Goal: Transaction & Acquisition: Purchase product/service

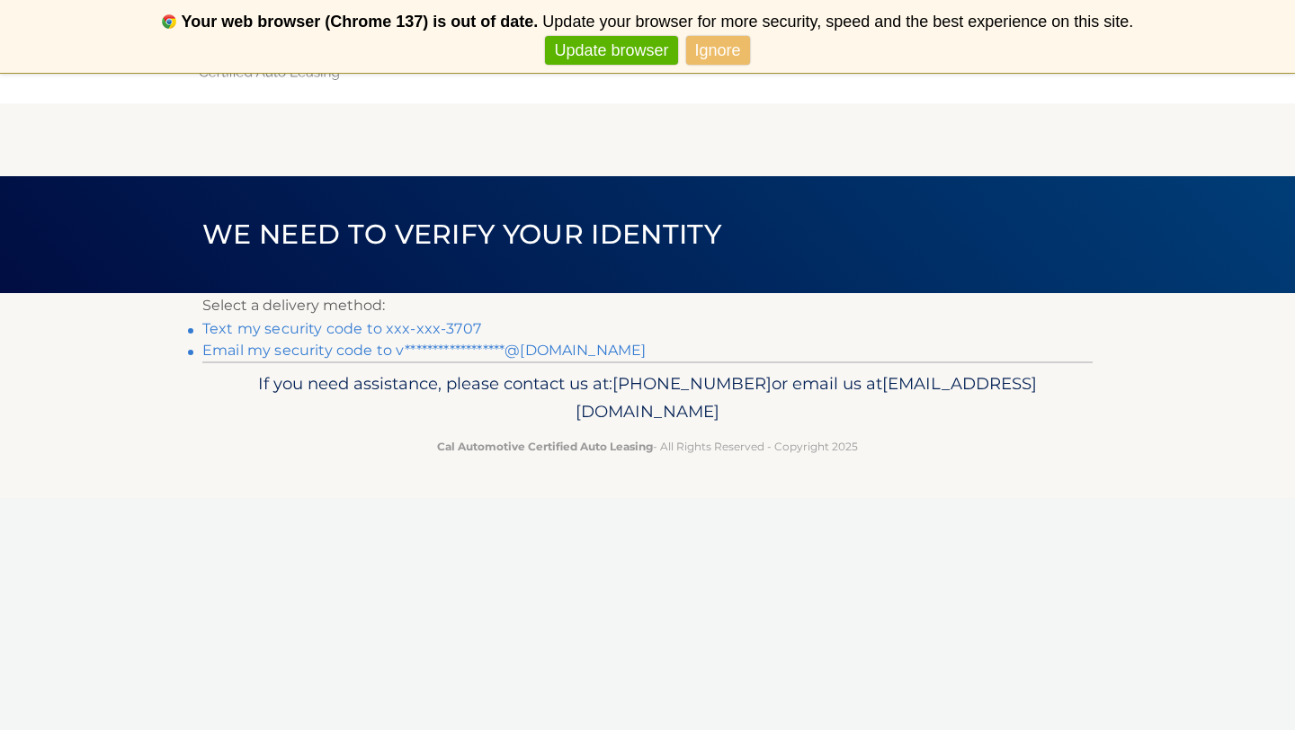
click at [463, 329] on link "Text my security code to xxx-xxx-3707" at bounding box center [341, 328] width 279 height 17
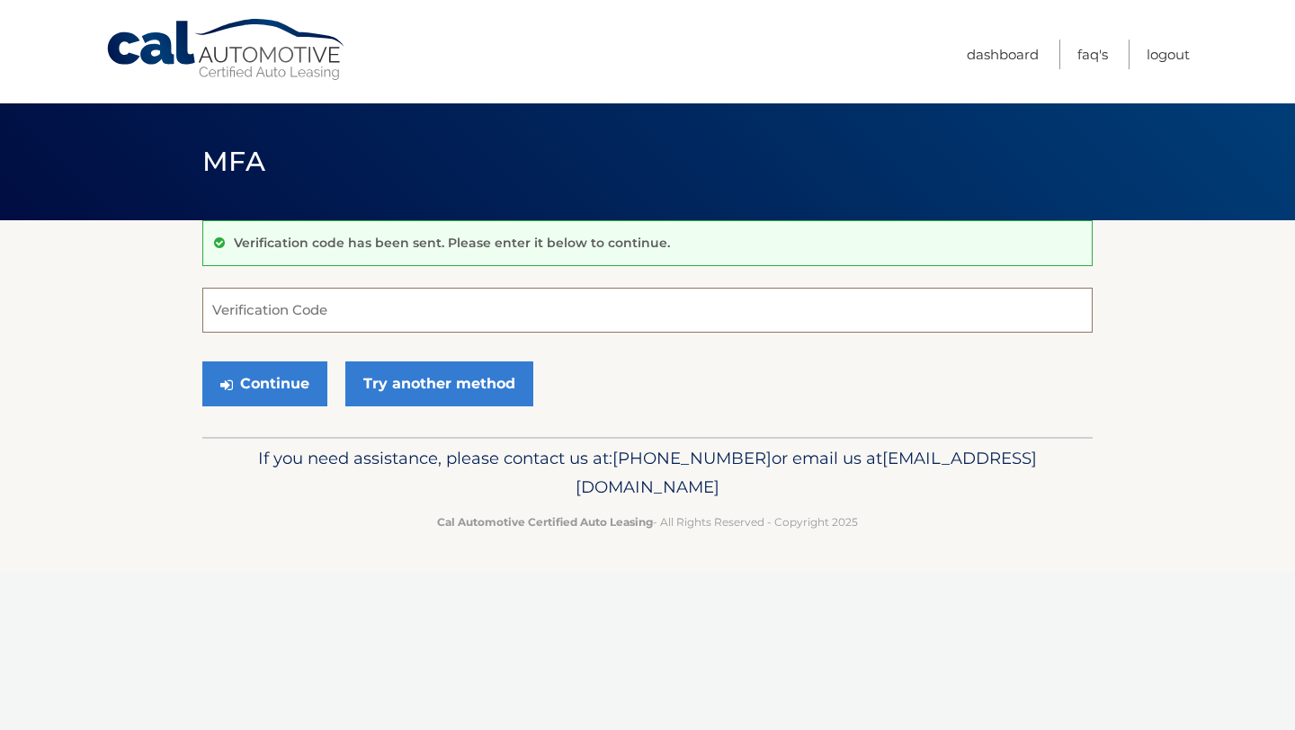
click at [466, 311] on input "Verification Code" at bounding box center [647, 310] width 890 height 45
type input "307714"
click at [293, 398] on button "Continue" at bounding box center [264, 384] width 125 height 45
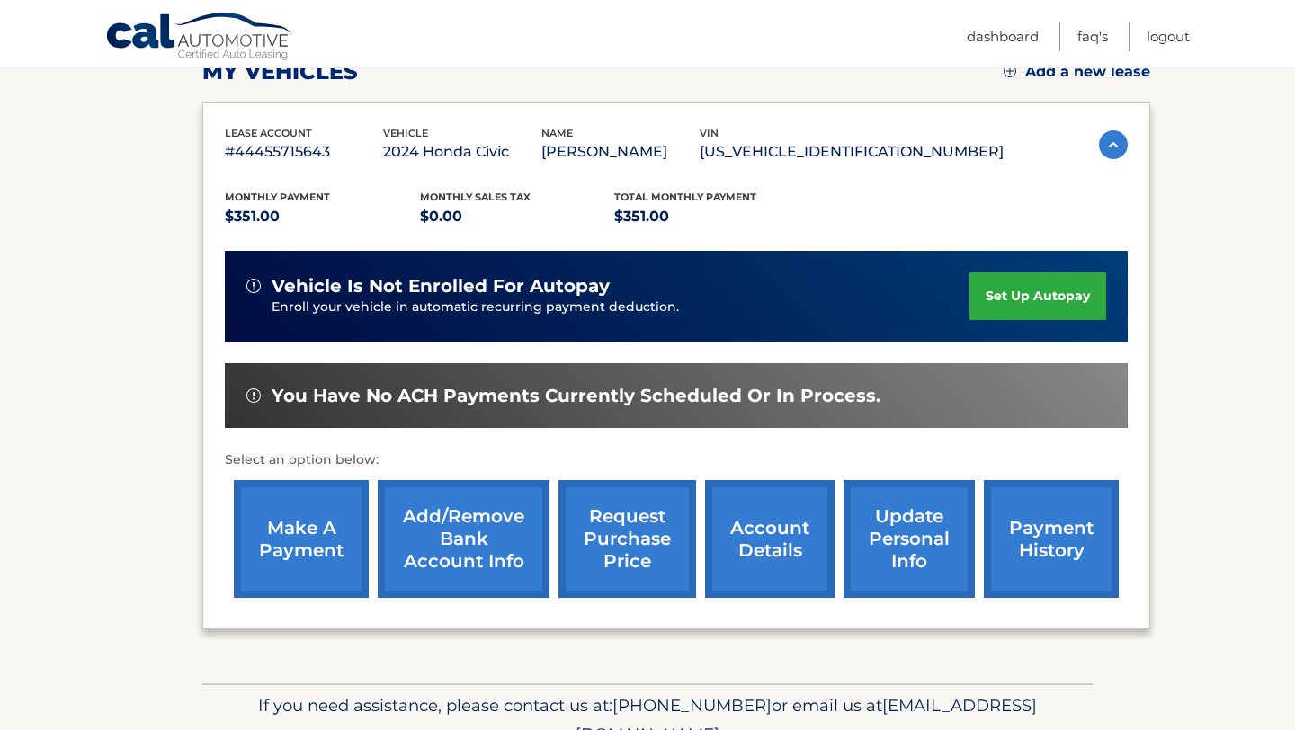
scroll to position [219, 0]
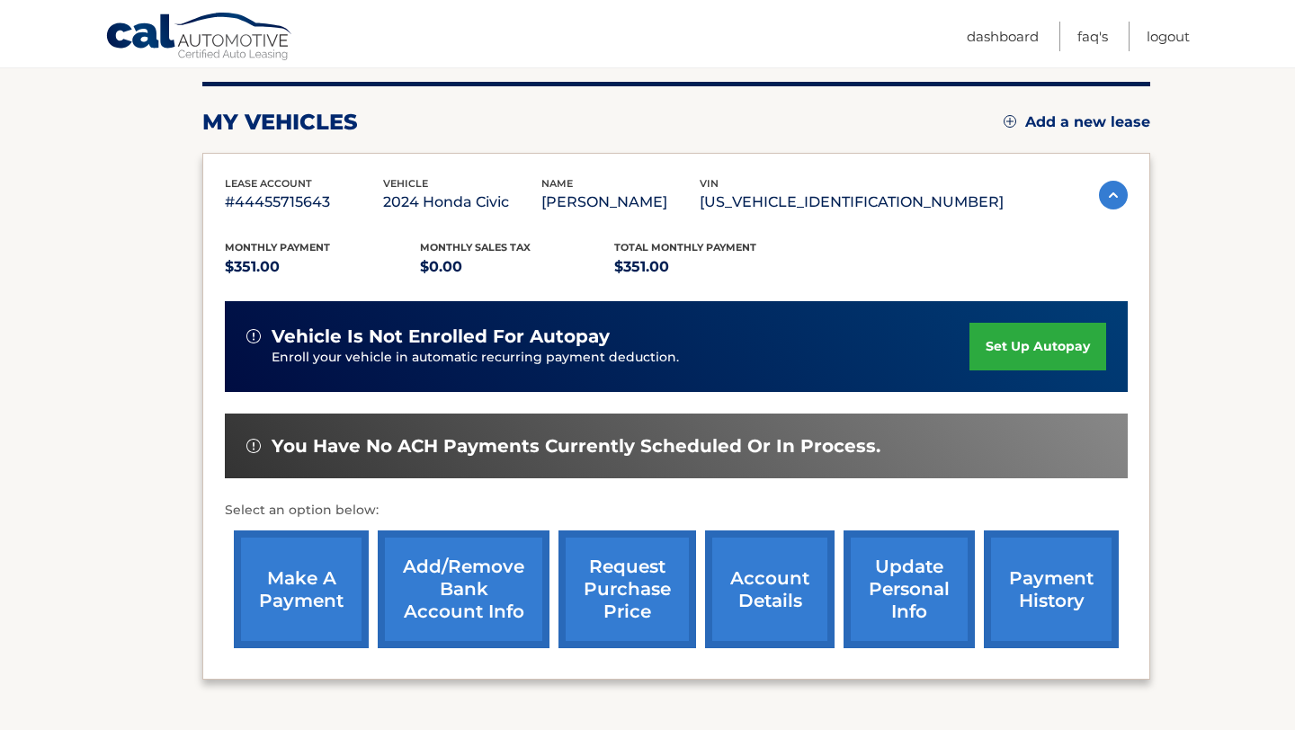
click at [312, 577] on link "make a payment" at bounding box center [301, 590] width 135 height 118
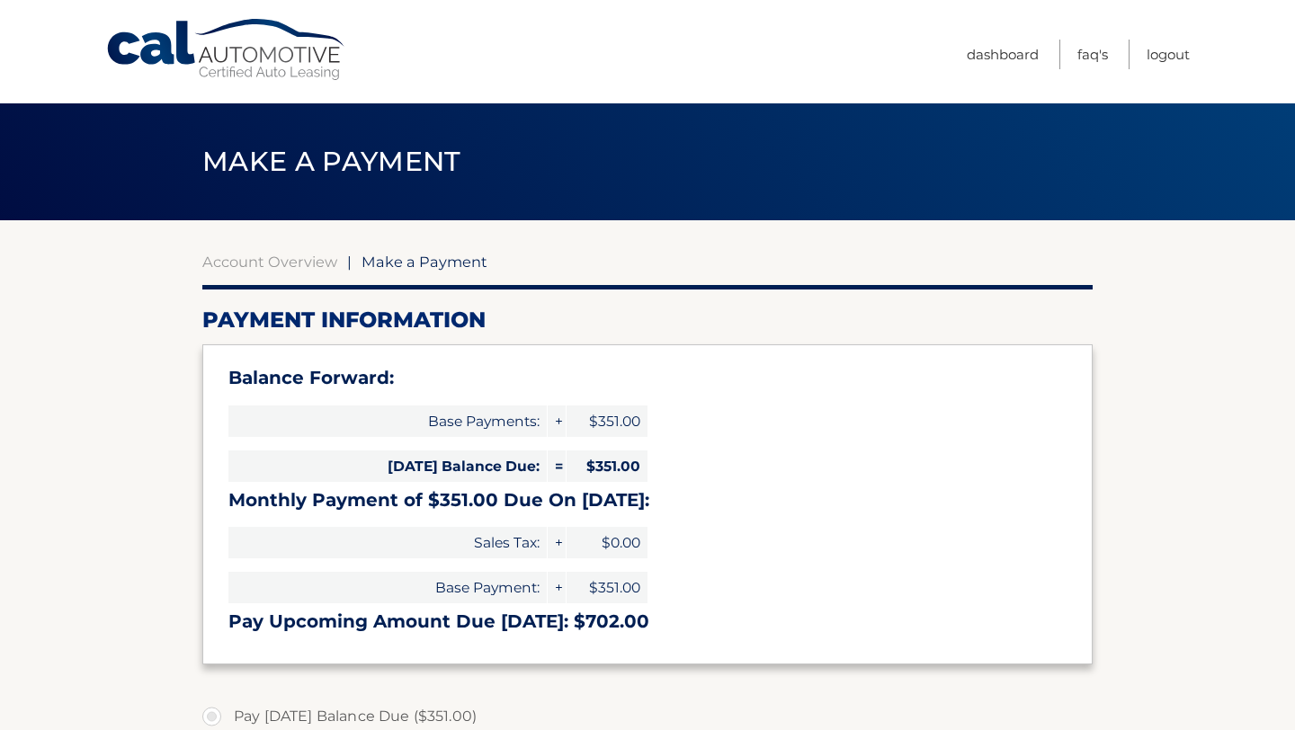
select select "YWFlN2Y1NjctNjc2MC00OTYxLTgxOWItMzYzOTFlMjQ0Yjhk"
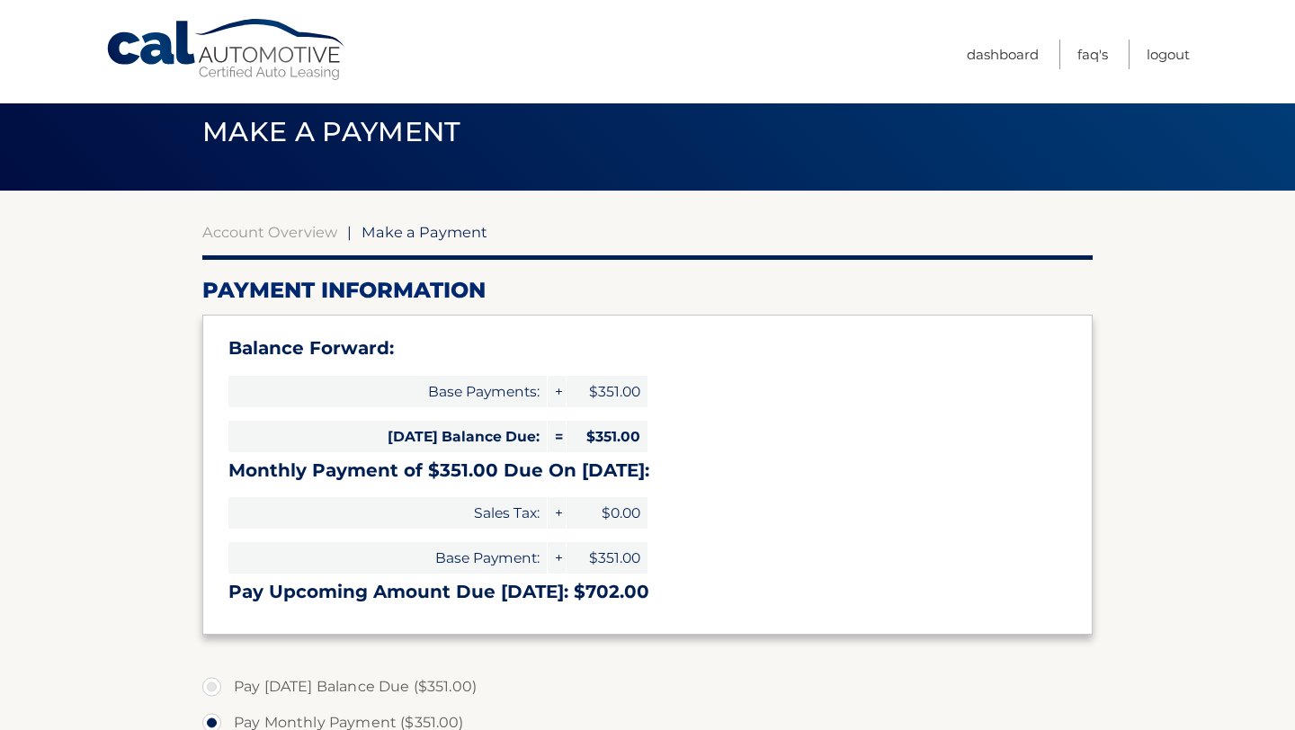
scroll to position [23, 0]
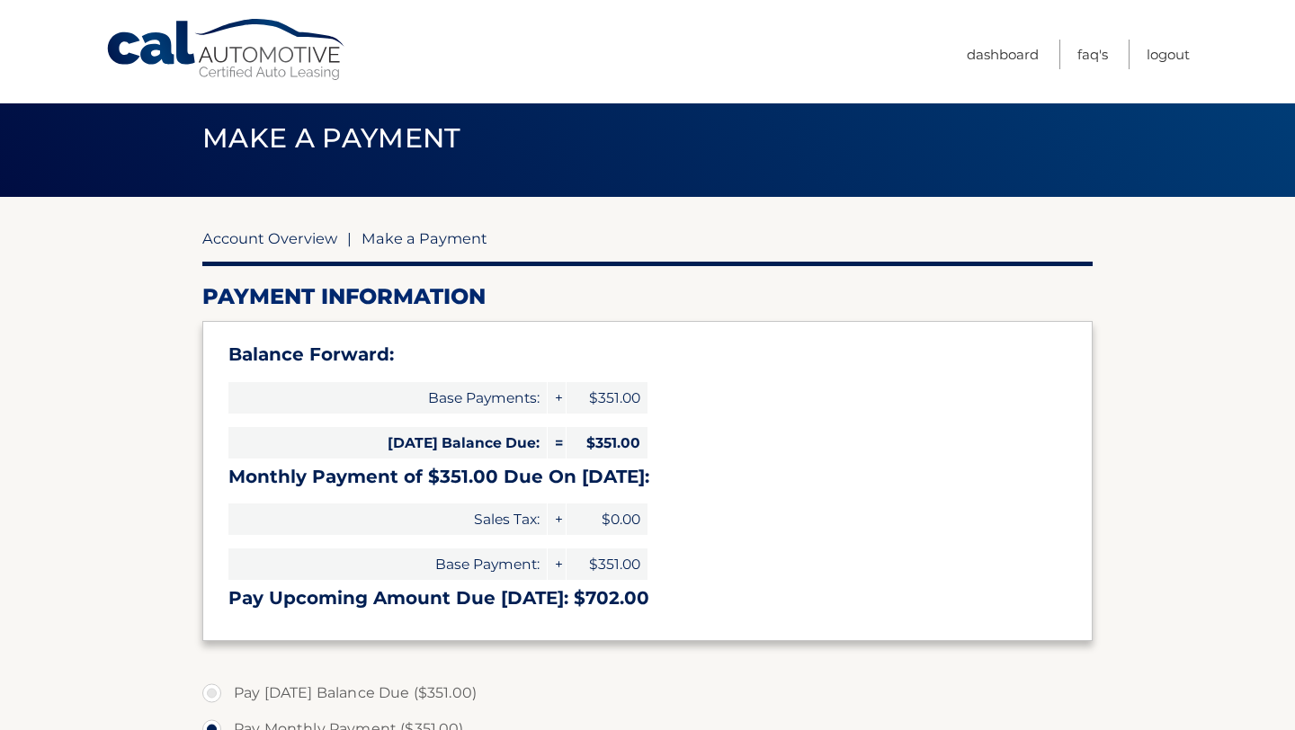
click at [292, 233] on link "Account Overview" at bounding box center [269, 238] width 135 height 18
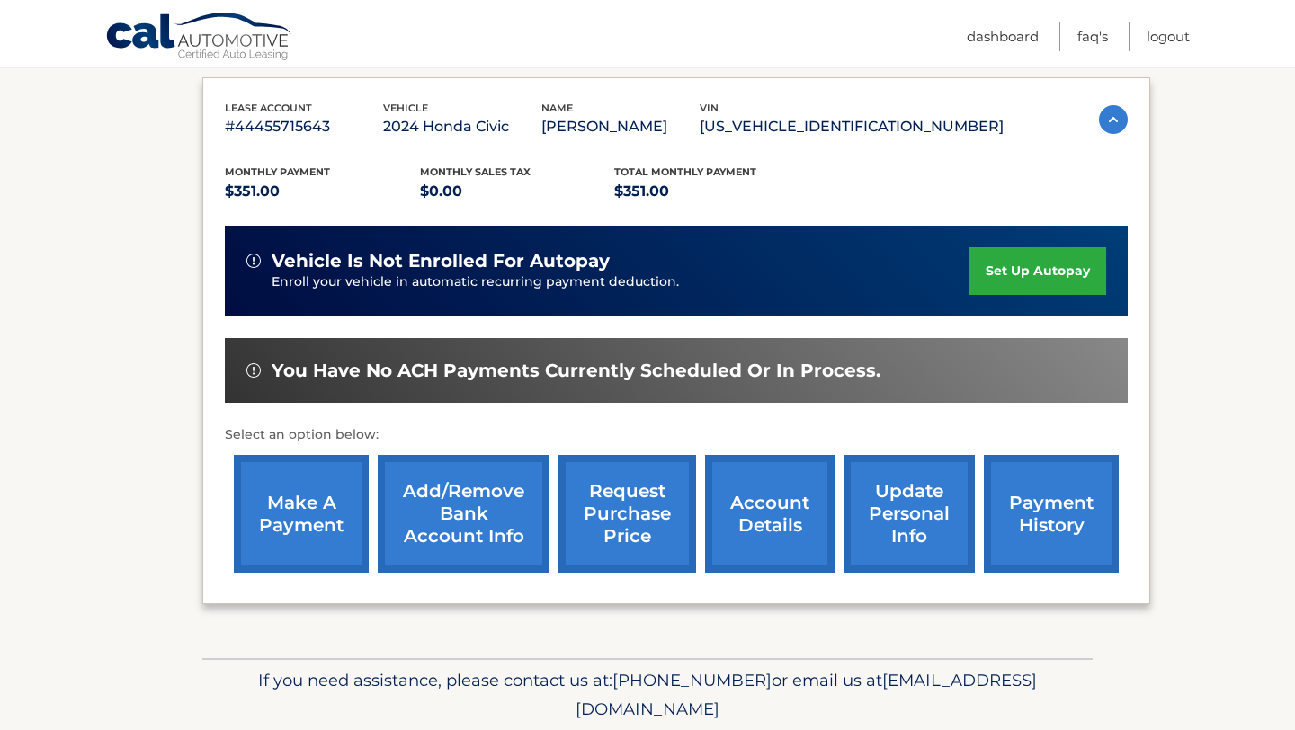
scroll to position [302, 0]
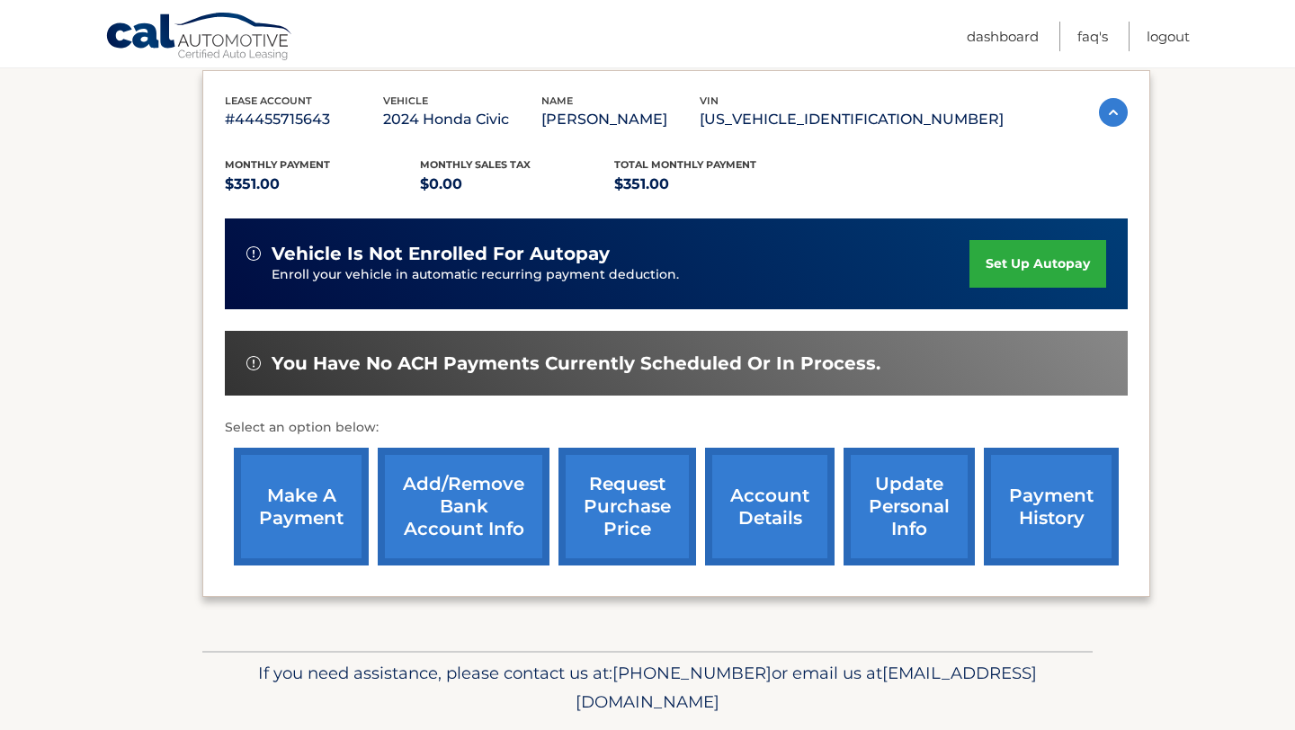
click at [1062, 509] on link "payment history" at bounding box center [1051, 507] width 135 height 118
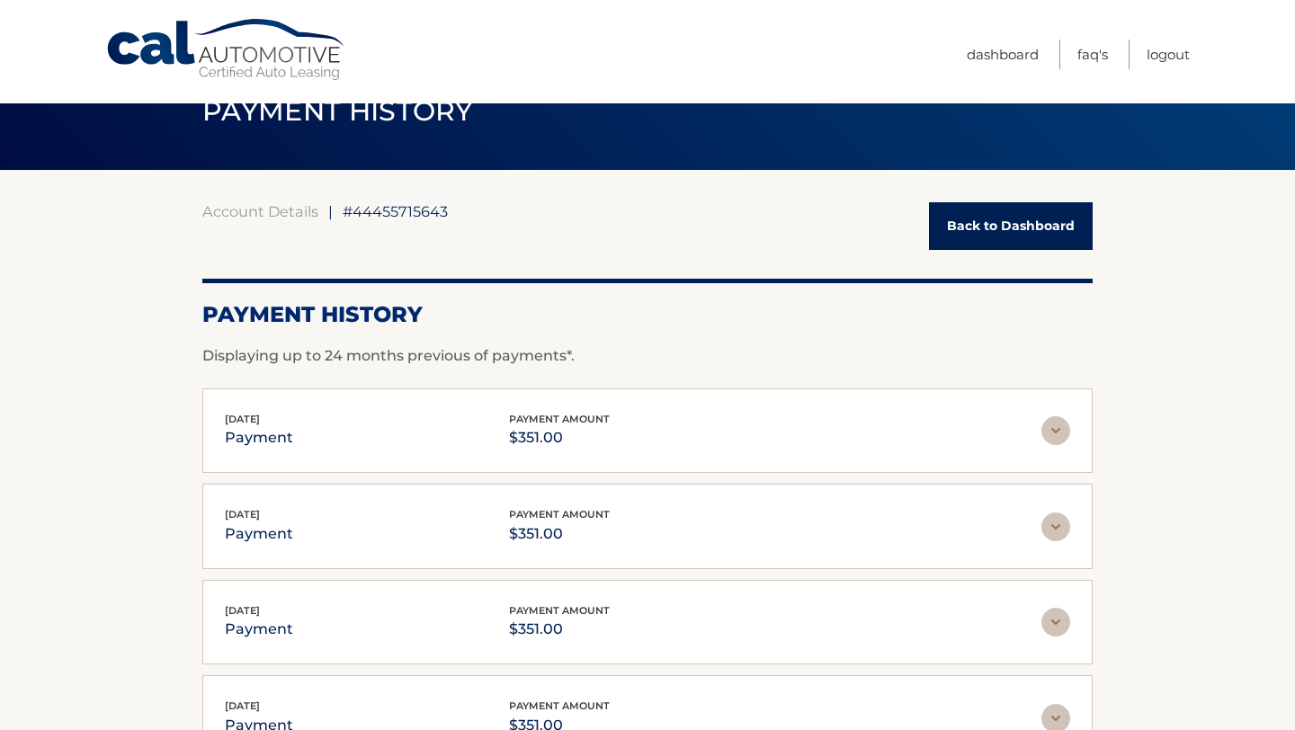
scroll to position [45, 0]
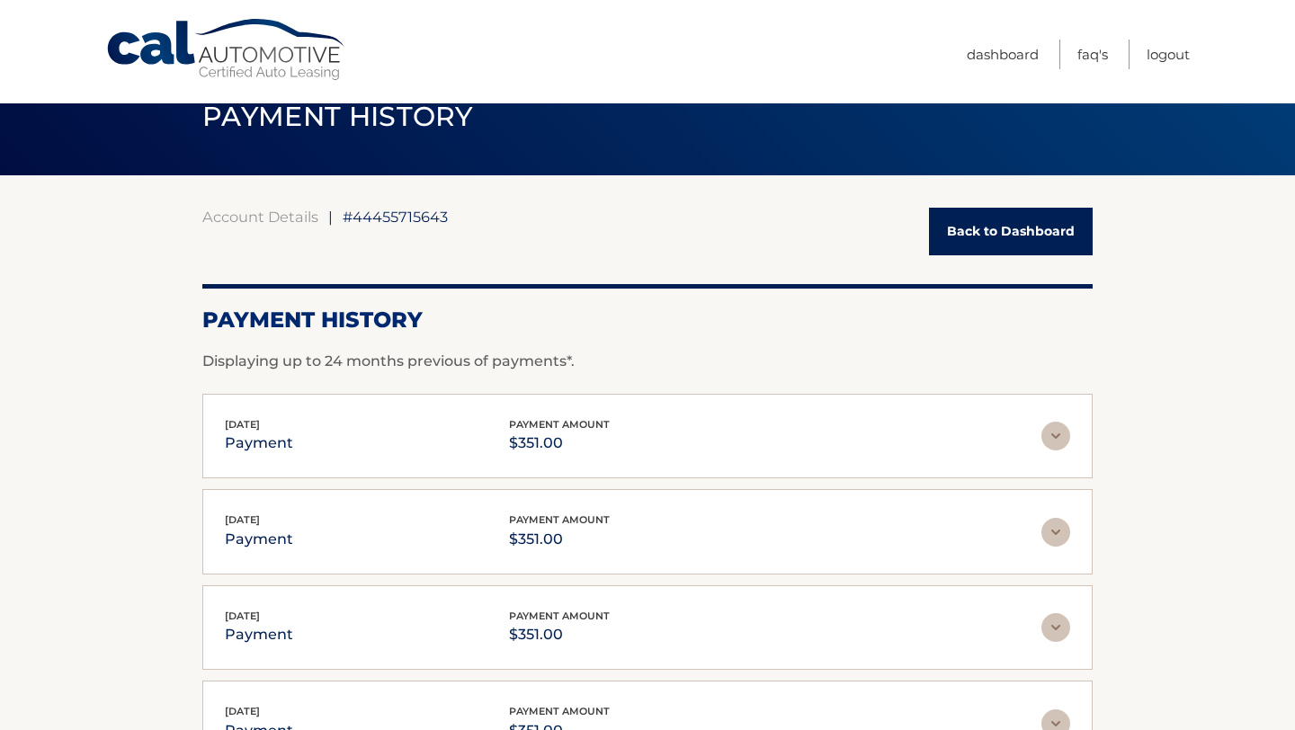
click at [999, 231] on link "Back to Dashboard" at bounding box center [1011, 232] width 164 height 48
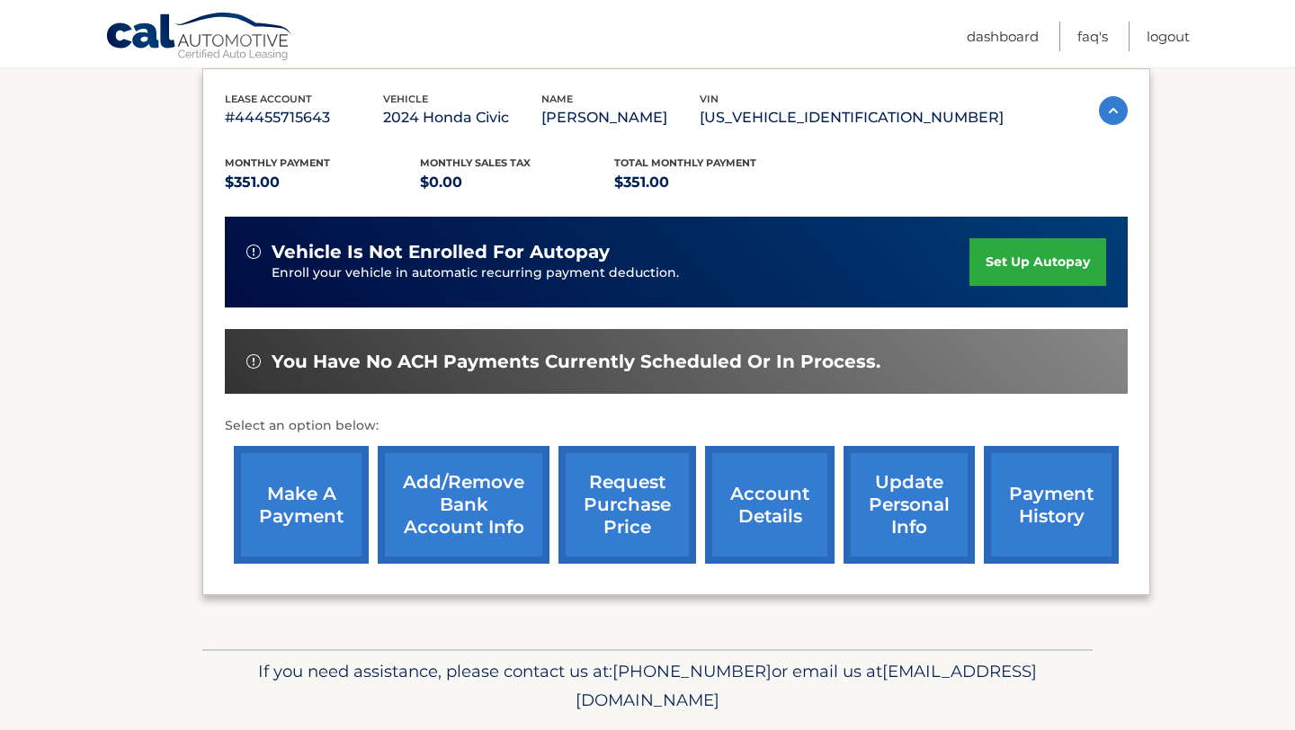
scroll to position [286, 0]
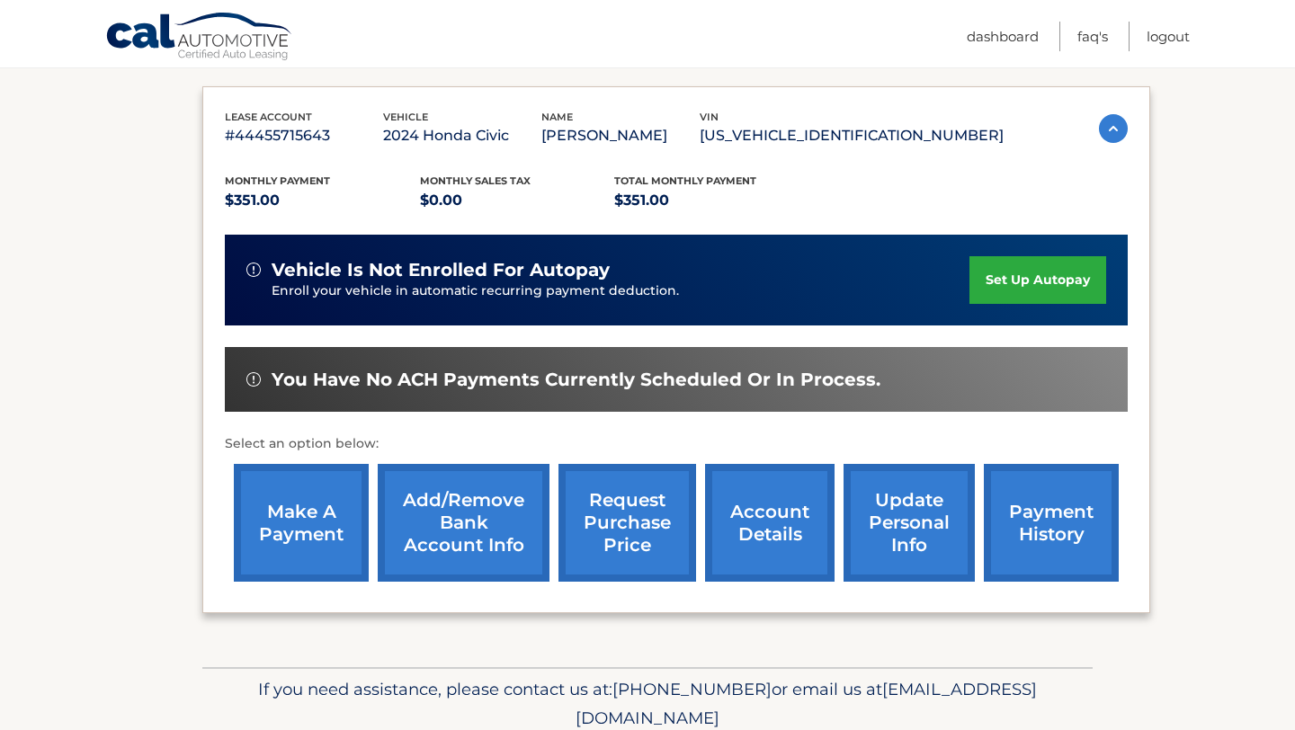
click at [308, 508] on link "make a payment" at bounding box center [301, 523] width 135 height 118
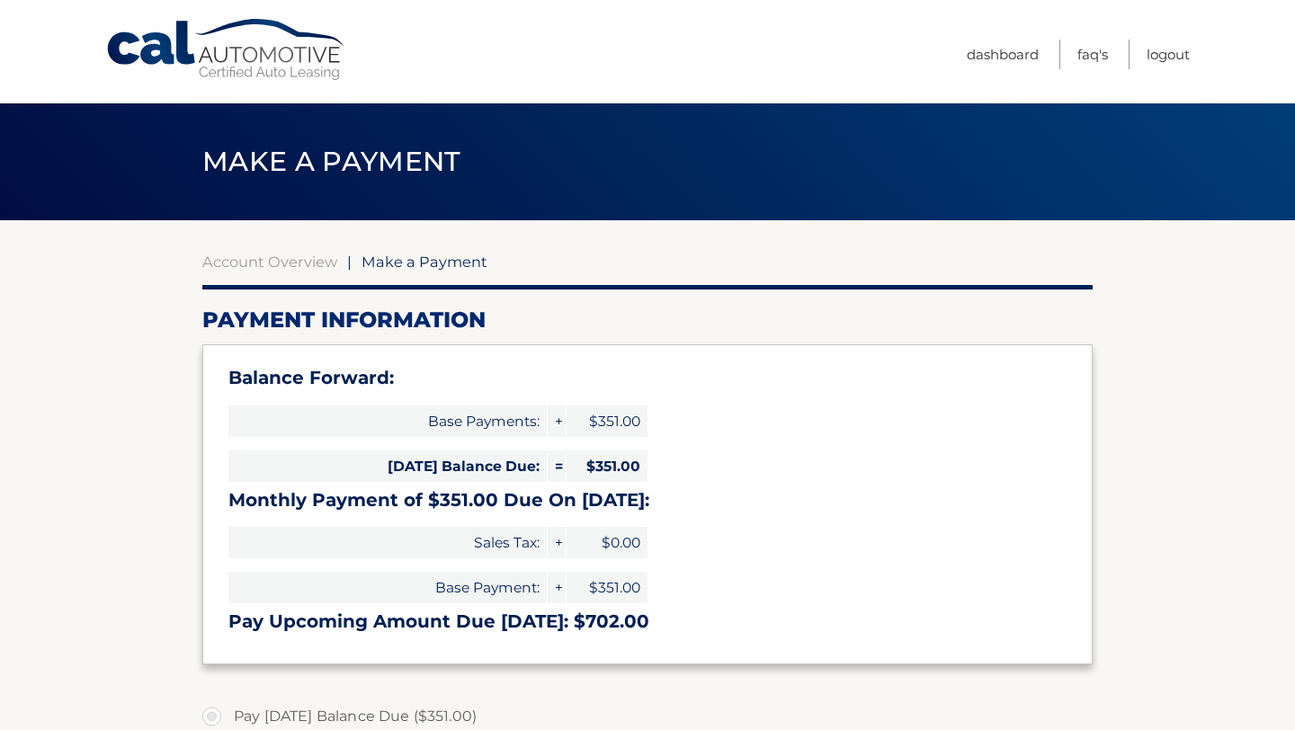
select select "YWFlN2Y1NjctNjc2MC00OTYxLTgxOWItMzYzOTFlMjQ0Yjhk"
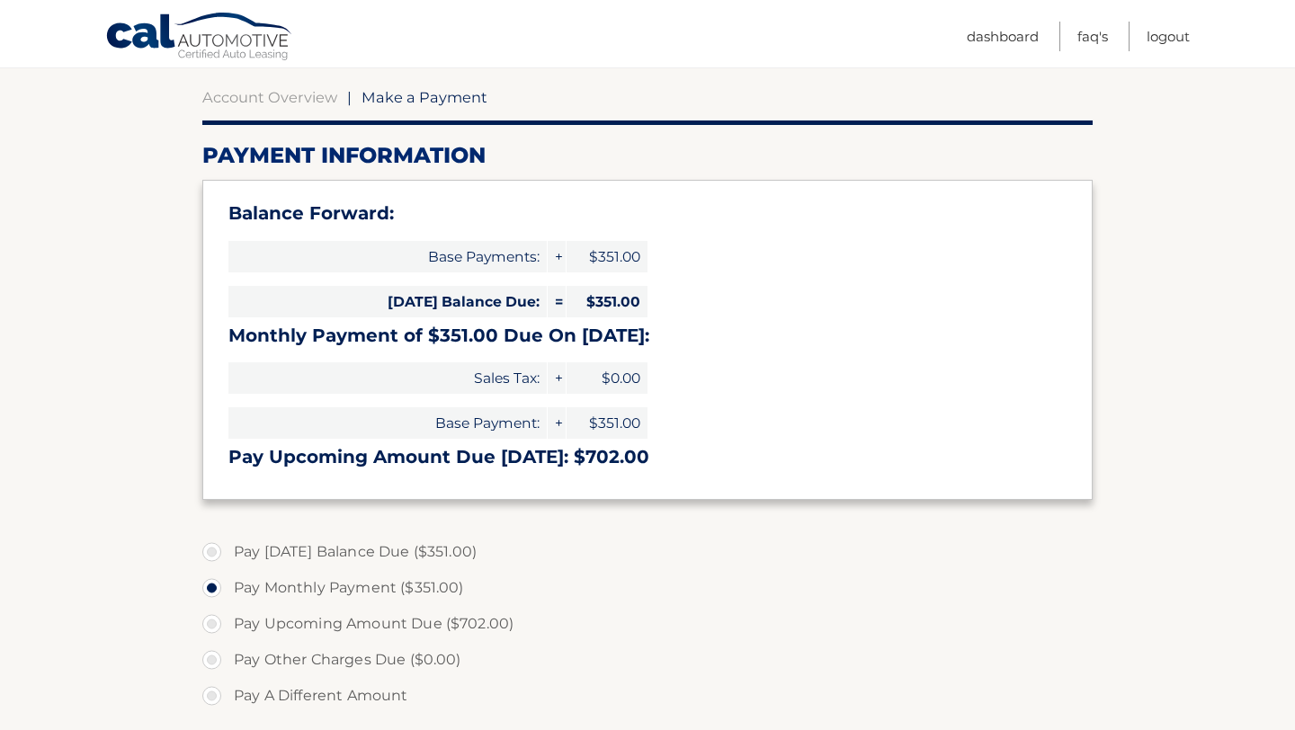
scroll to position [167, 0]
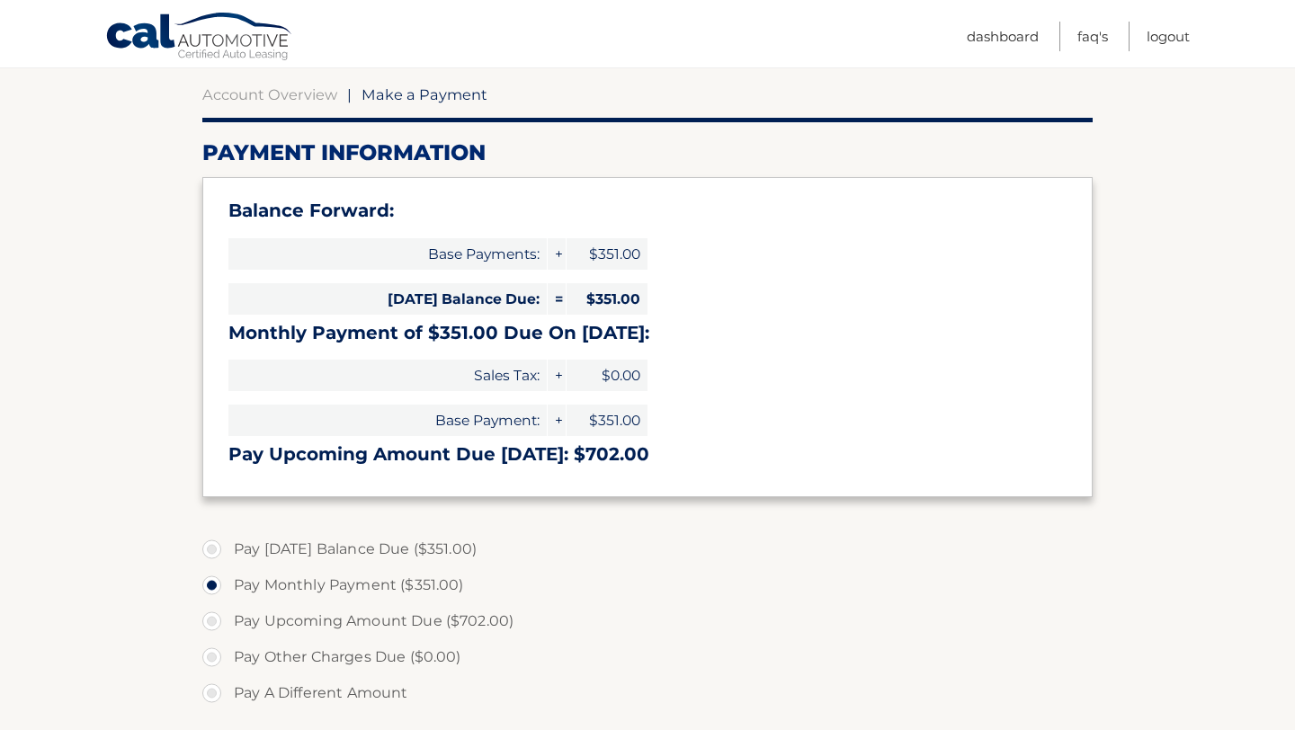
click at [323, 552] on label "Pay [DATE] Balance Due ($351.00)" at bounding box center [647, 550] width 890 height 36
click at [228, 552] on input "Pay [DATE] Balance Due ($351.00)" at bounding box center [219, 546] width 18 height 29
radio input "true"
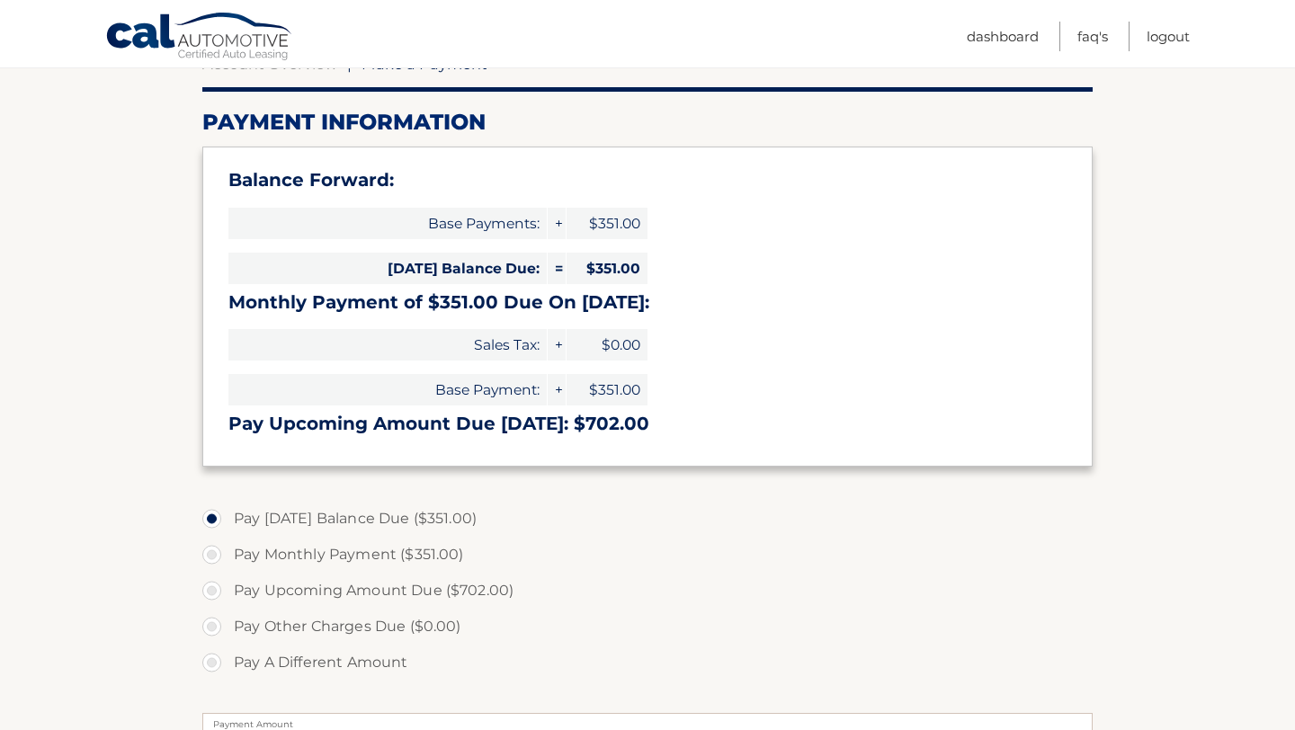
scroll to position [202, 0]
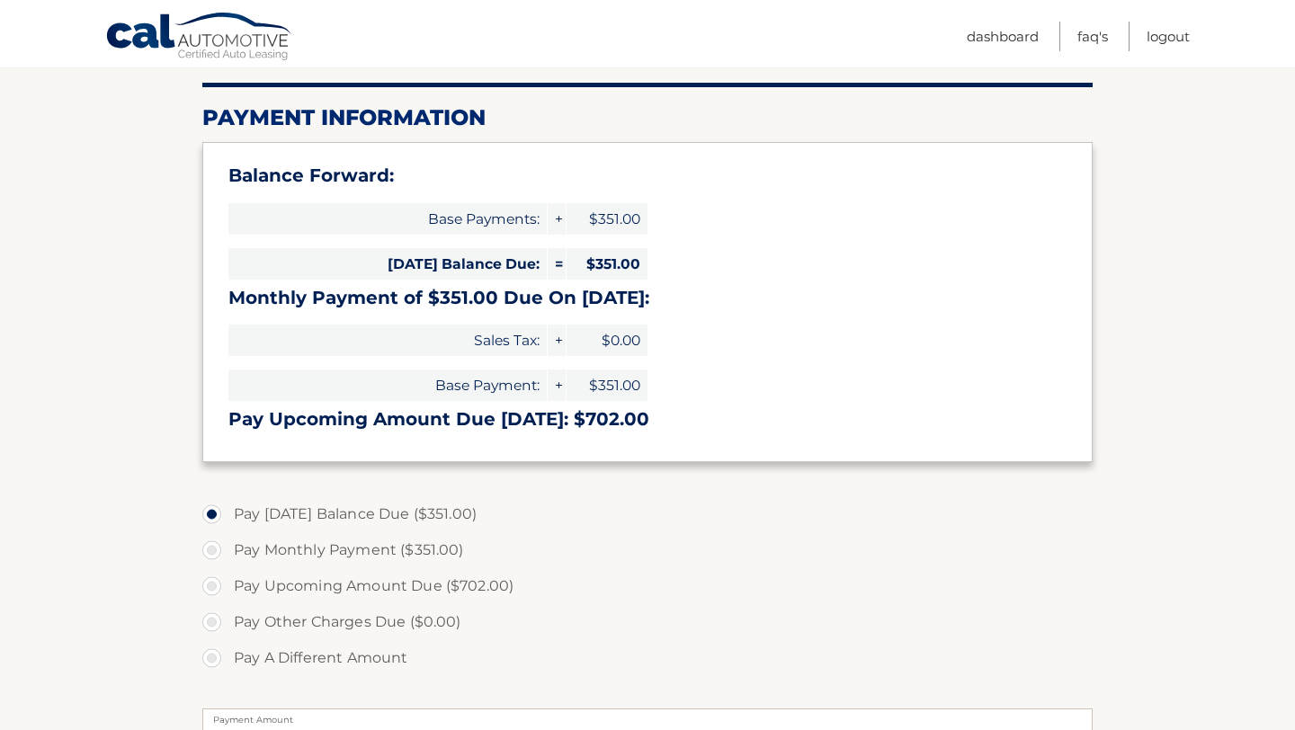
click at [311, 652] on label "Pay A Different Amount" at bounding box center [647, 658] width 890 height 36
click at [228, 652] on input "Pay A Different Amount" at bounding box center [219, 654] width 18 height 29
radio input "true"
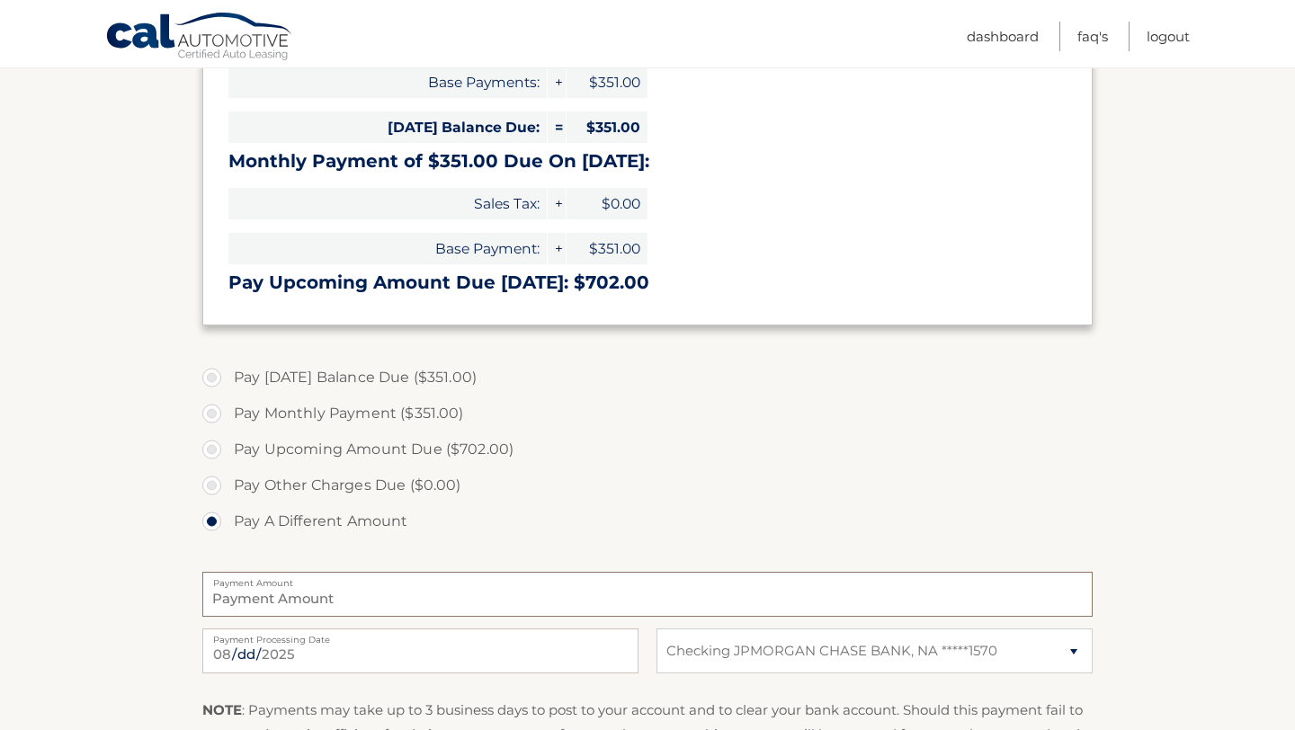
scroll to position [331, 0]
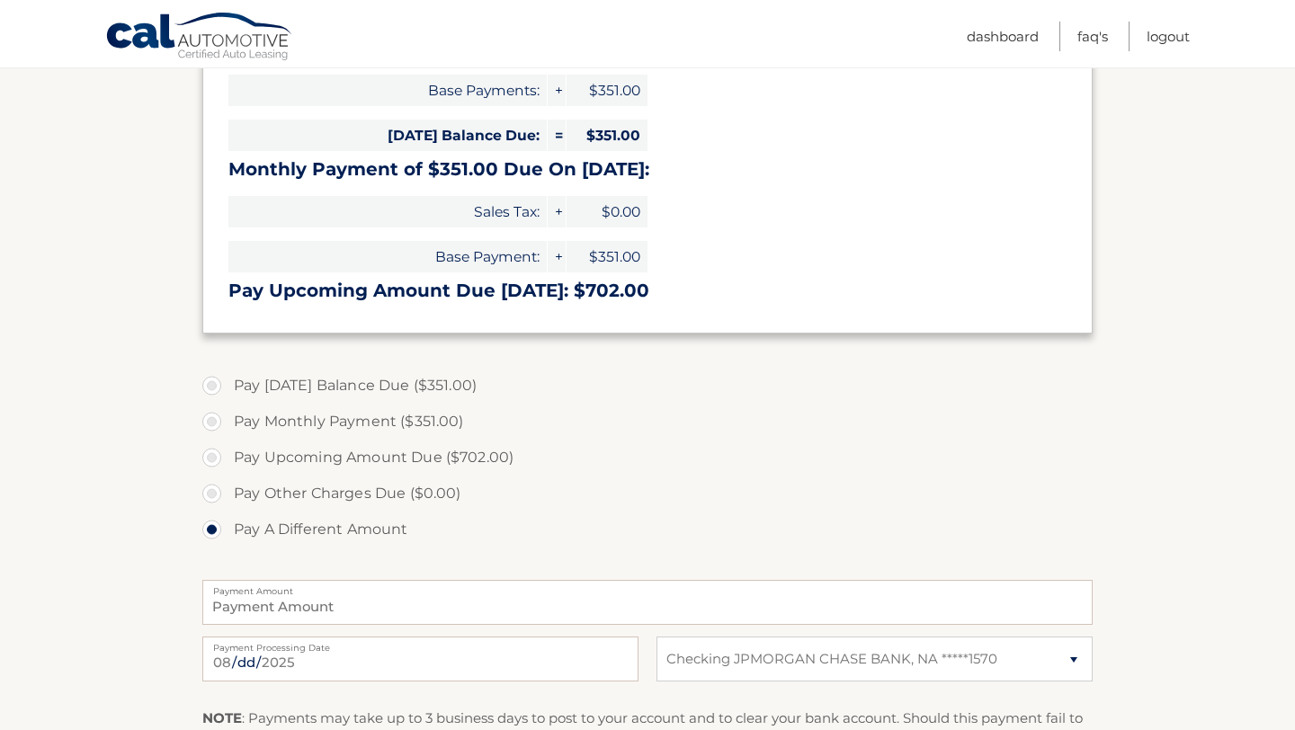
click at [282, 387] on label "Pay Today's Balance Due ($351.00)" at bounding box center [647, 386] width 890 height 36
click at [228, 387] on input "Pay Today's Balance Due ($351.00)" at bounding box center [219, 382] width 18 height 29
radio input "true"
type input "351.00"
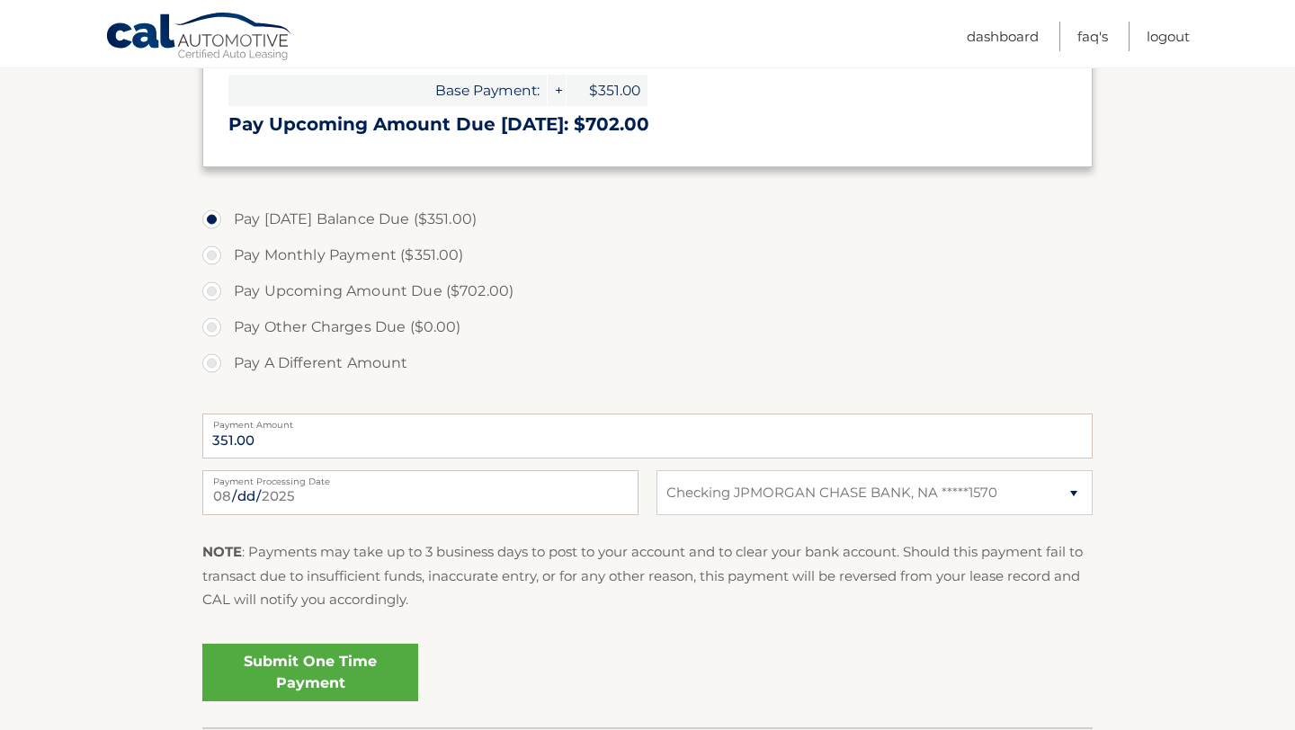
scroll to position [493, 0]
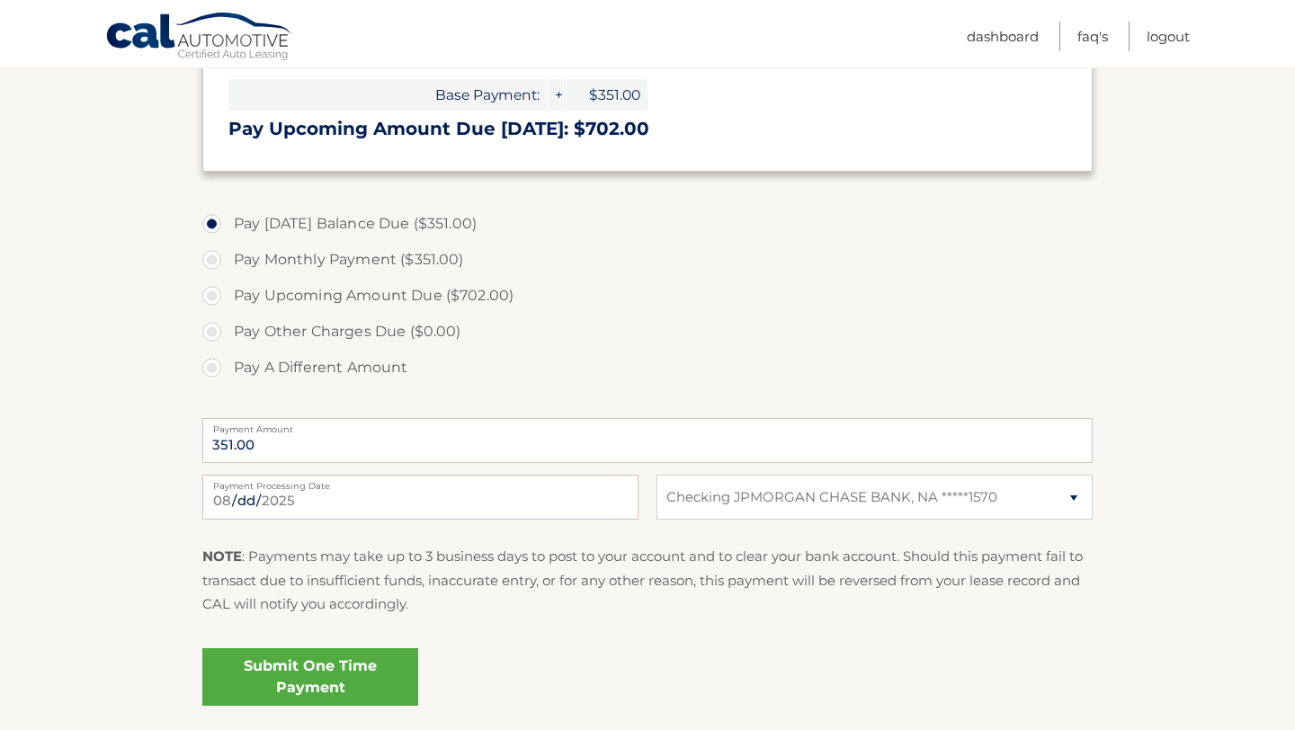
click at [342, 667] on link "Submit One Time Payment" at bounding box center [310, 677] width 216 height 58
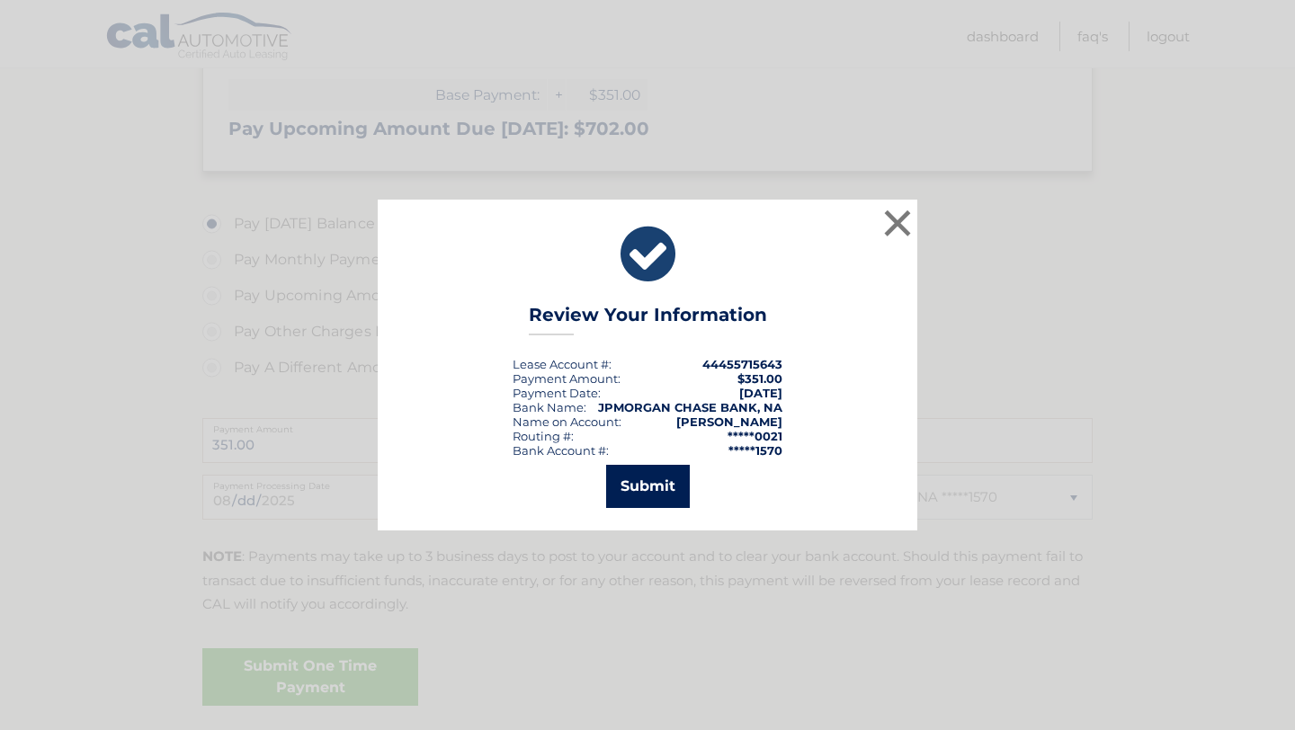
click at [662, 480] on button "Submit" at bounding box center [648, 486] width 84 height 43
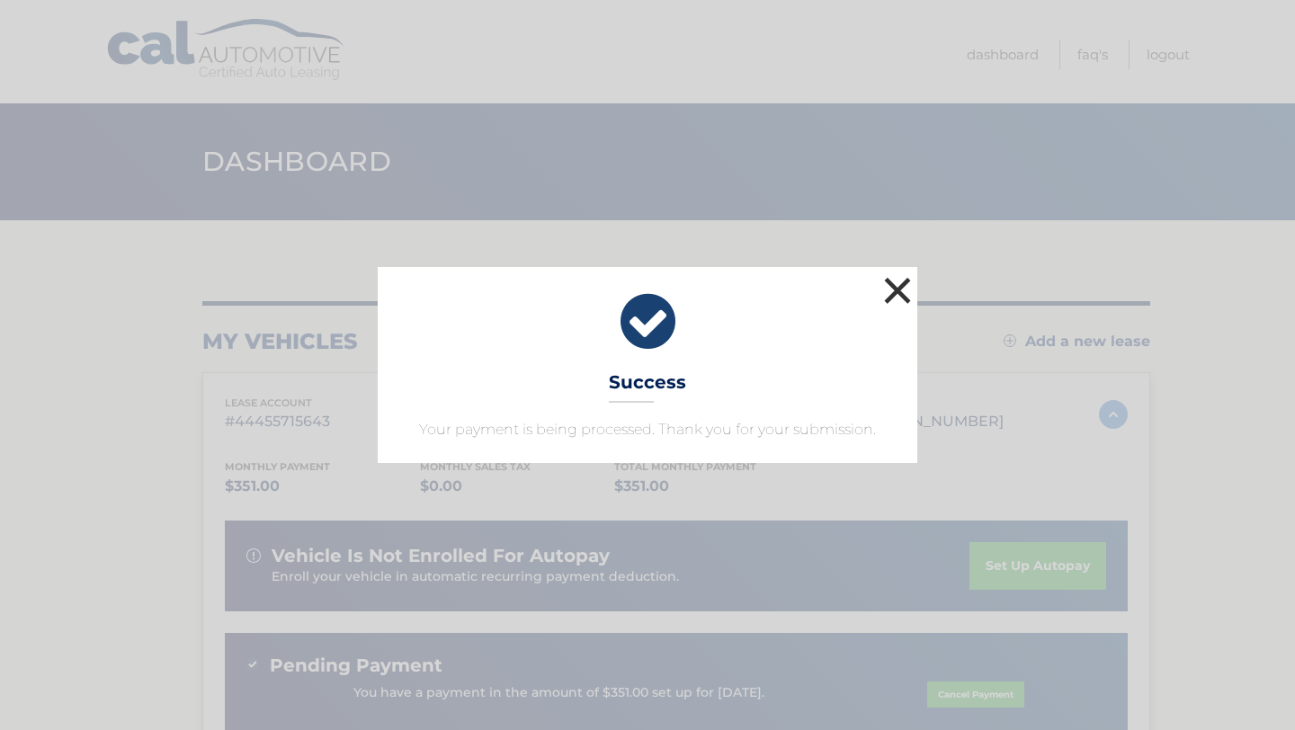
click at [896, 289] on button "×" at bounding box center [898, 291] width 36 height 36
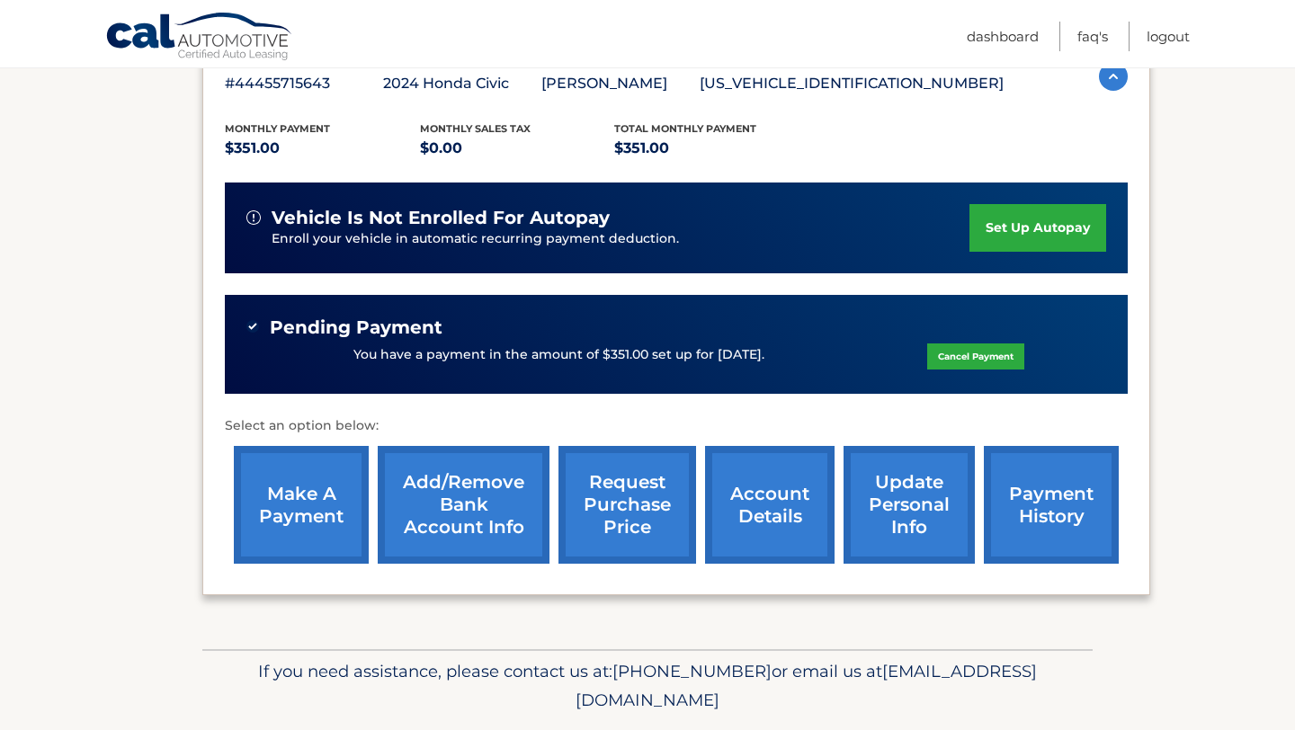
scroll to position [339, 0]
